Goal: Task Accomplishment & Management: Use online tool/utility

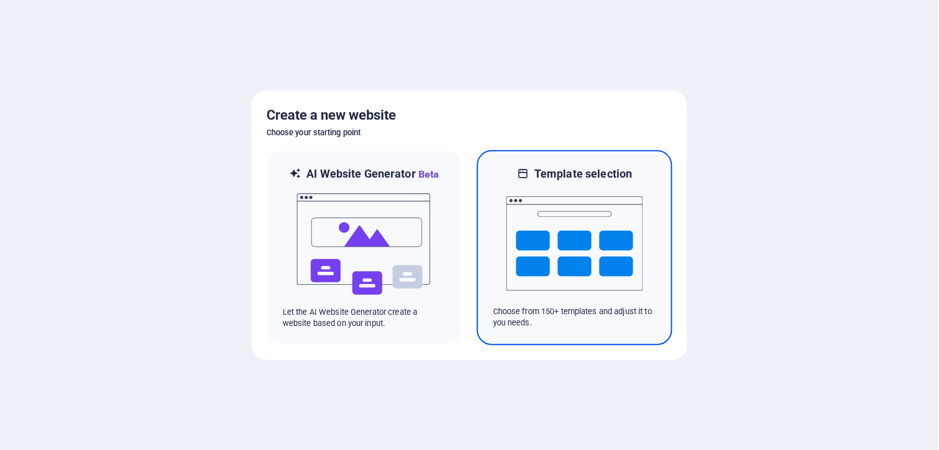
click at [563, 267] on img at bounding box center [574, 243] width 137 height 125
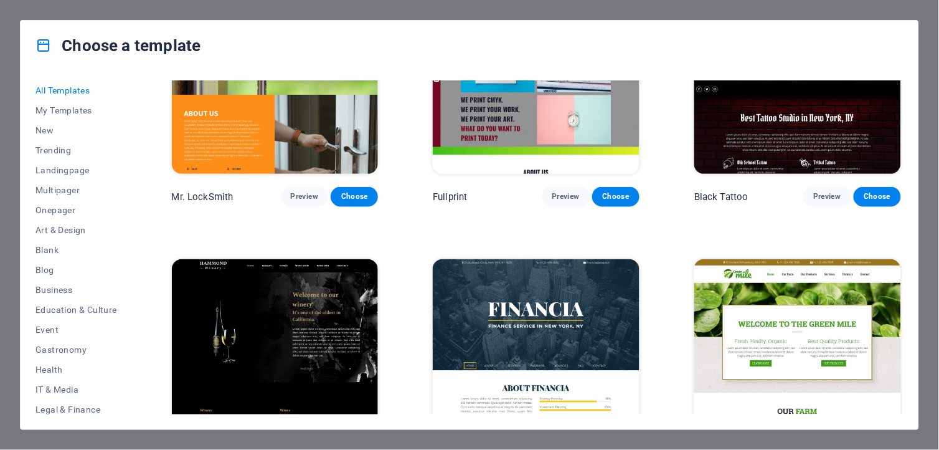
scroll to position [7960, 0]
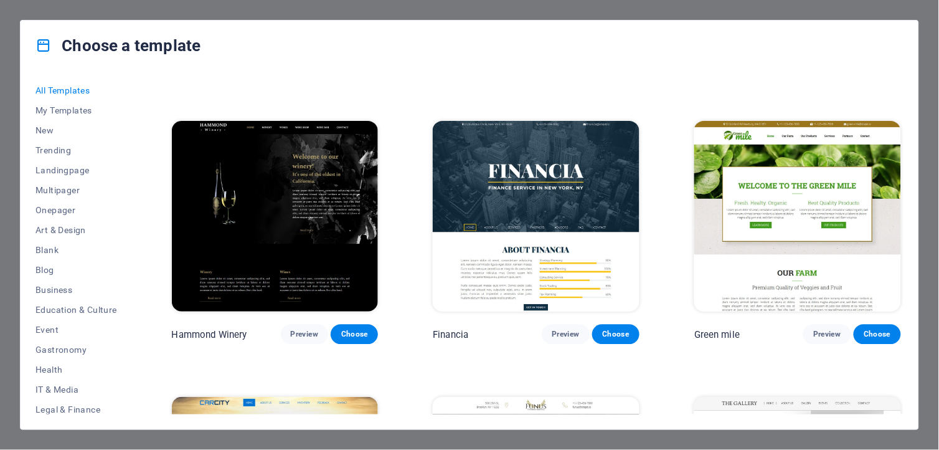
click at [554, 219] on img at bounding box center [536, 216] width 207 height 191
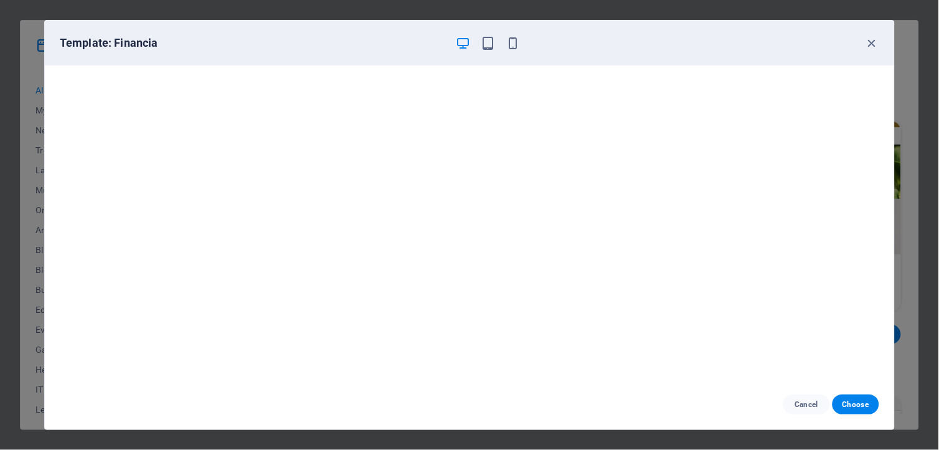
click at [860, 389] on div "Cancel Choose" at bounding box center [470, 404] width 850 height 50
click at [857, 397] on button "Choose" at bounding box center [856, 404] width 47 height 20
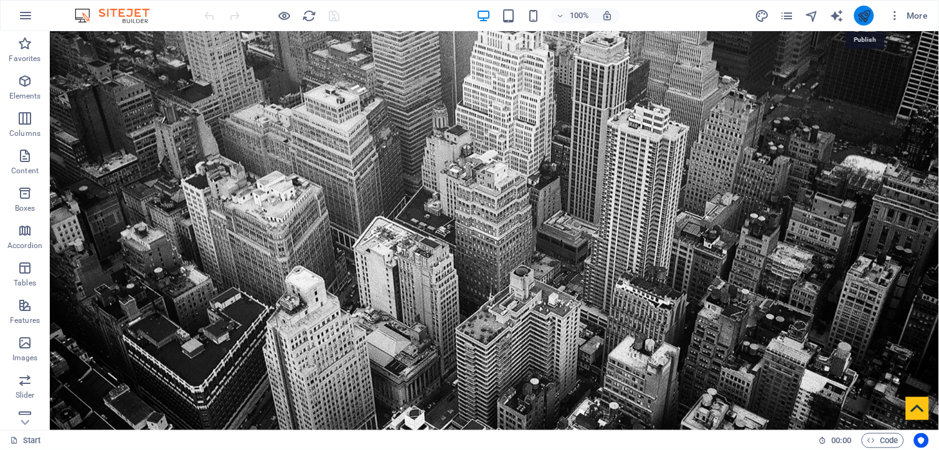
click at [863, 11] on icon "publish" at bounding box center [864, 16] width 14 height 14
click at [863, 13] on icon "publish" at bounding box center [864, 16] width 14 height 14
